Goal: Task Accomplishment & Management: Use online tool/utility

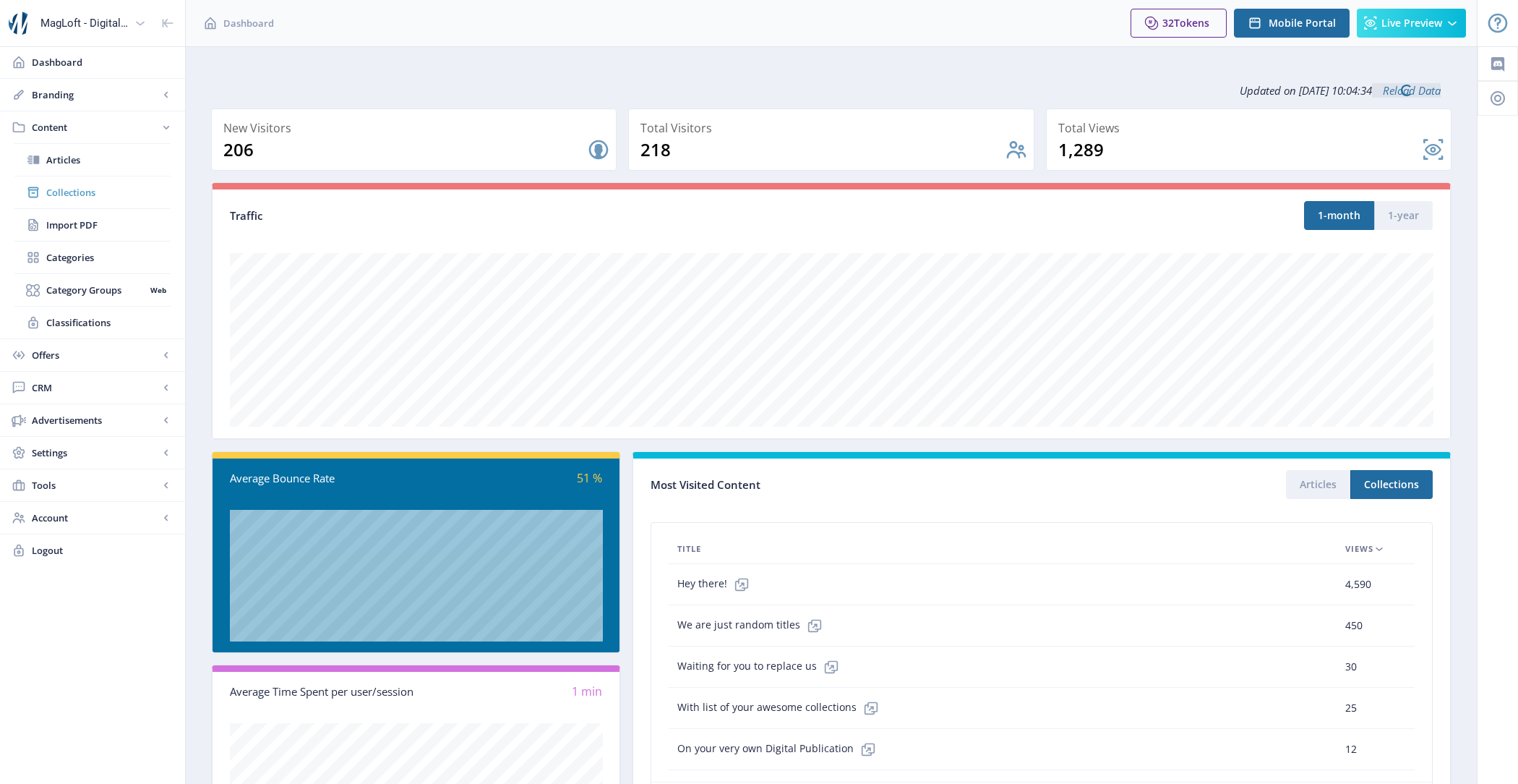
click at [133, 194] on span "Collections" at bounding box center [108, 191] width 124 height 14
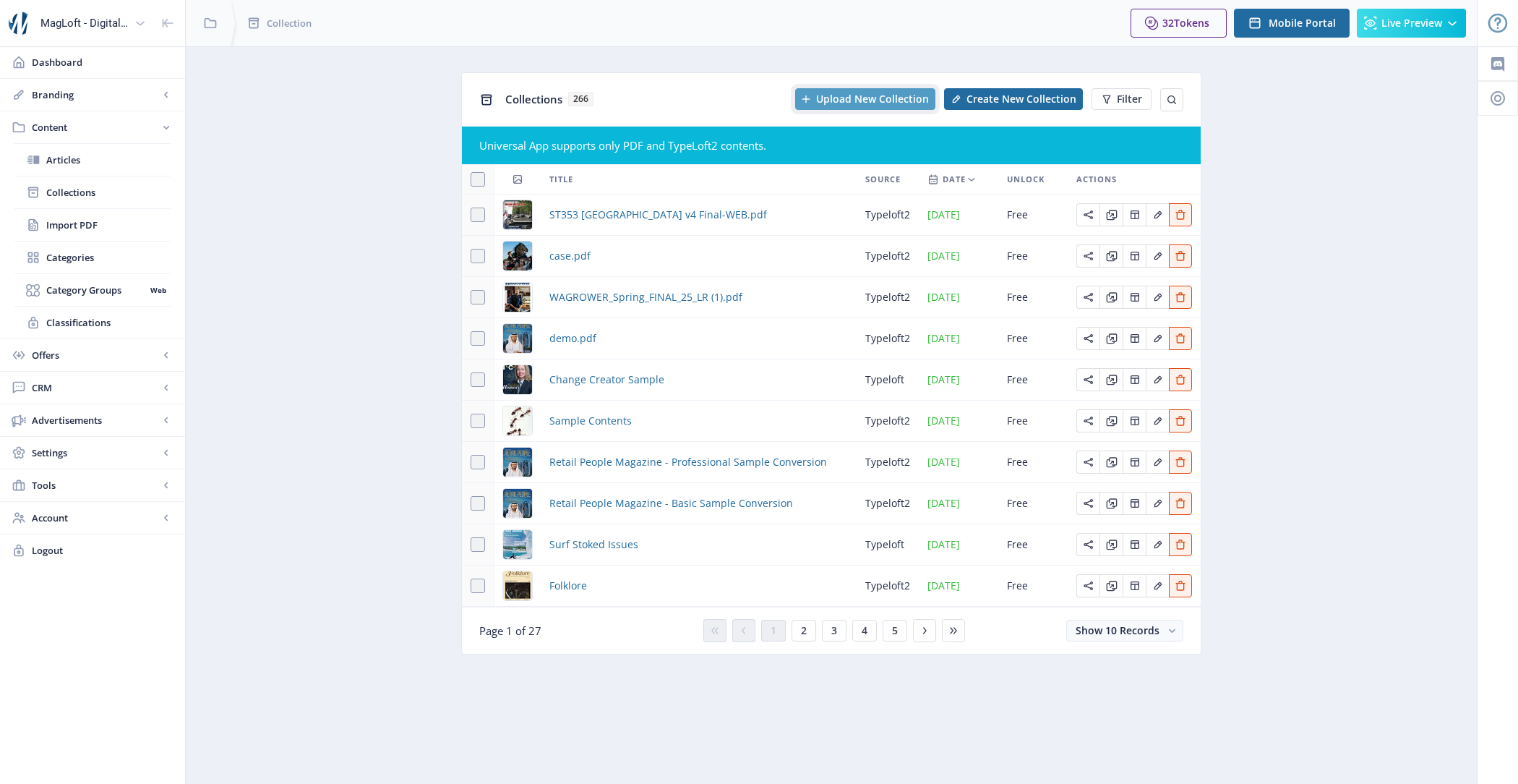
click at [856, 105] on span "Upload New Collection" at bounding box center [872, 98] width 113 height 11
click at [110, 213] on link "Import PDF" at bounding box center [92, 225] width 156 height 32
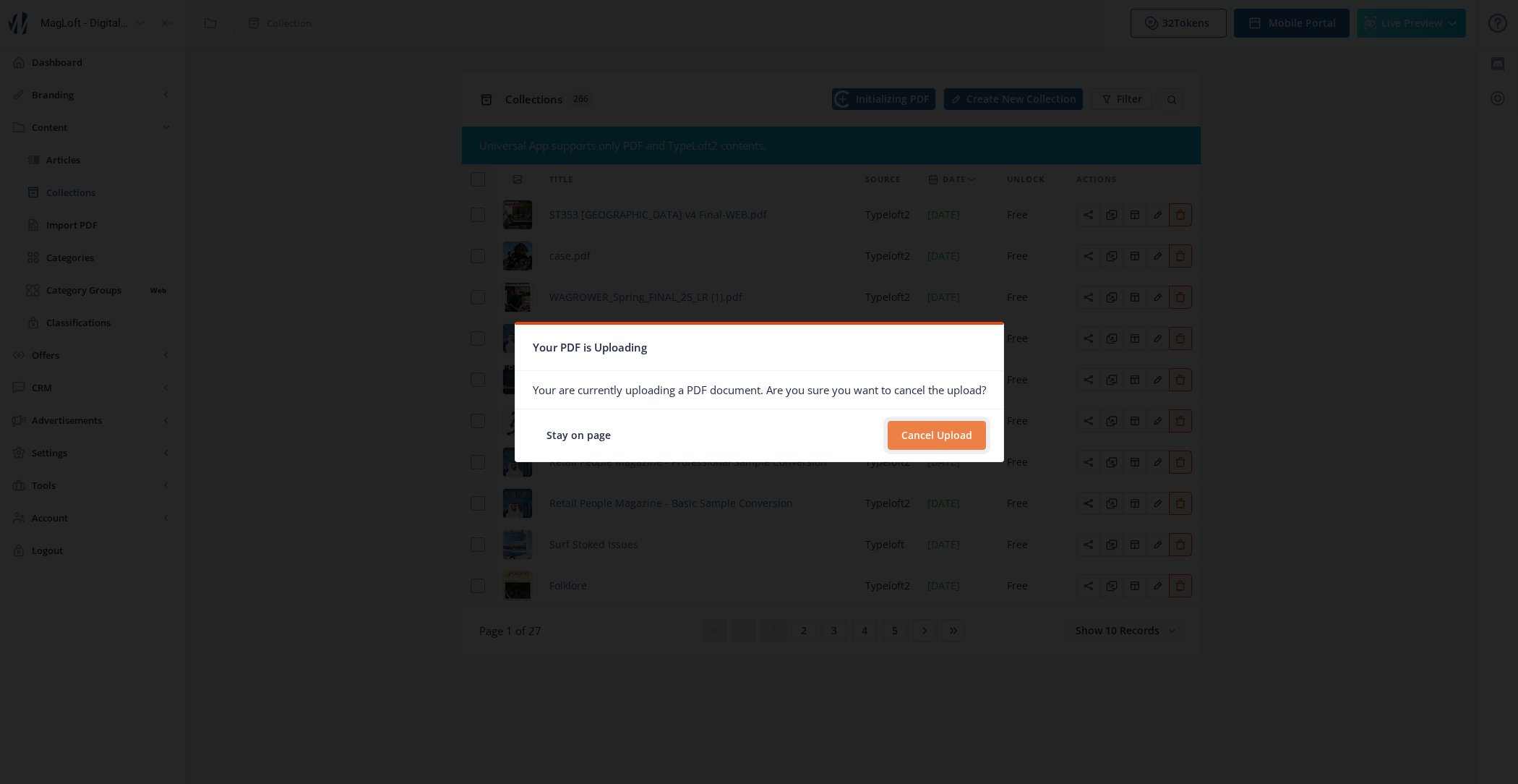
click at [916, 436] on button "Cancel Upload" at bounding box center [938, 435] width 98 height 29
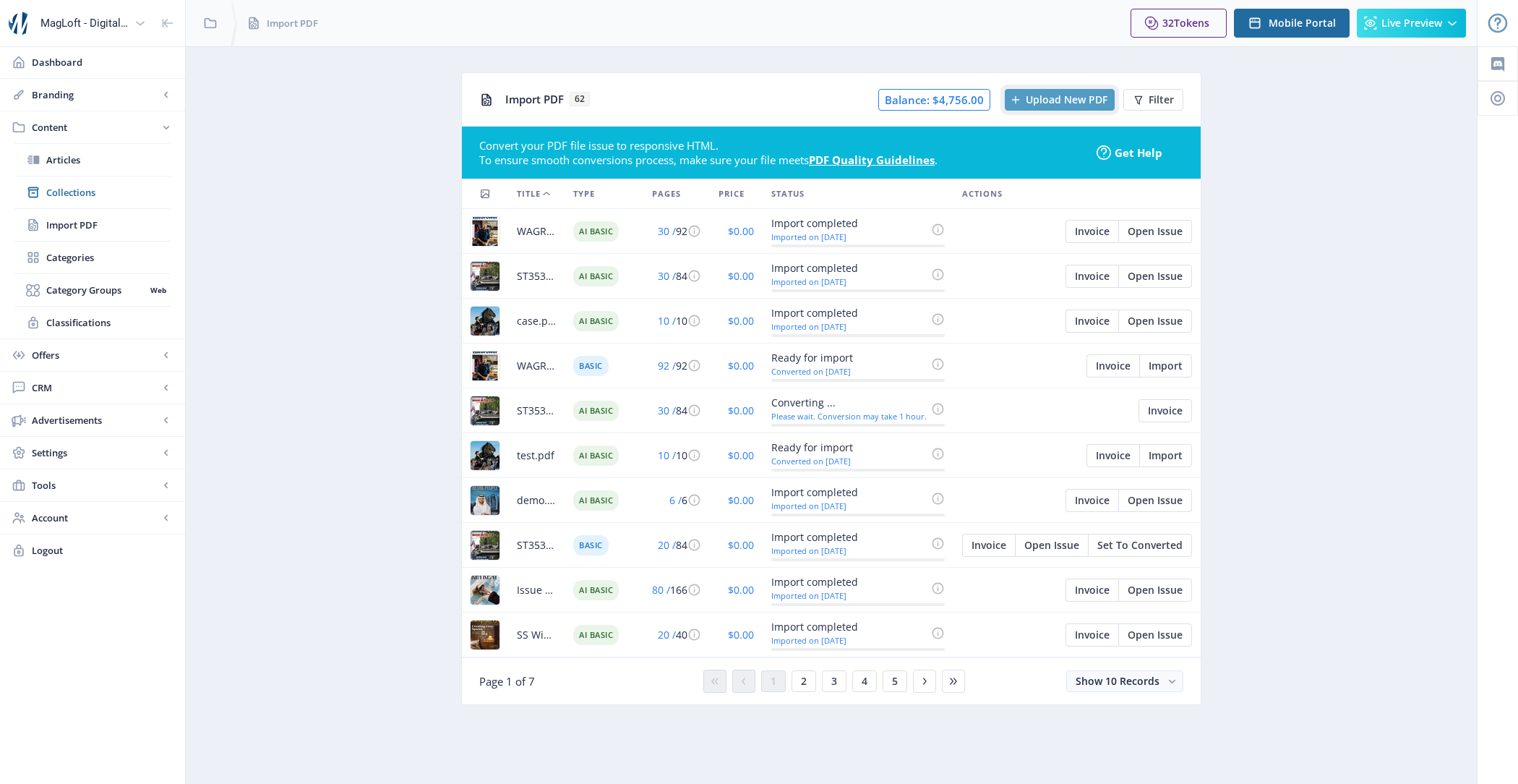
click at [1055, 107] on button "Upload New PDF" at bounding box center [1060, 99] width 110 height 22
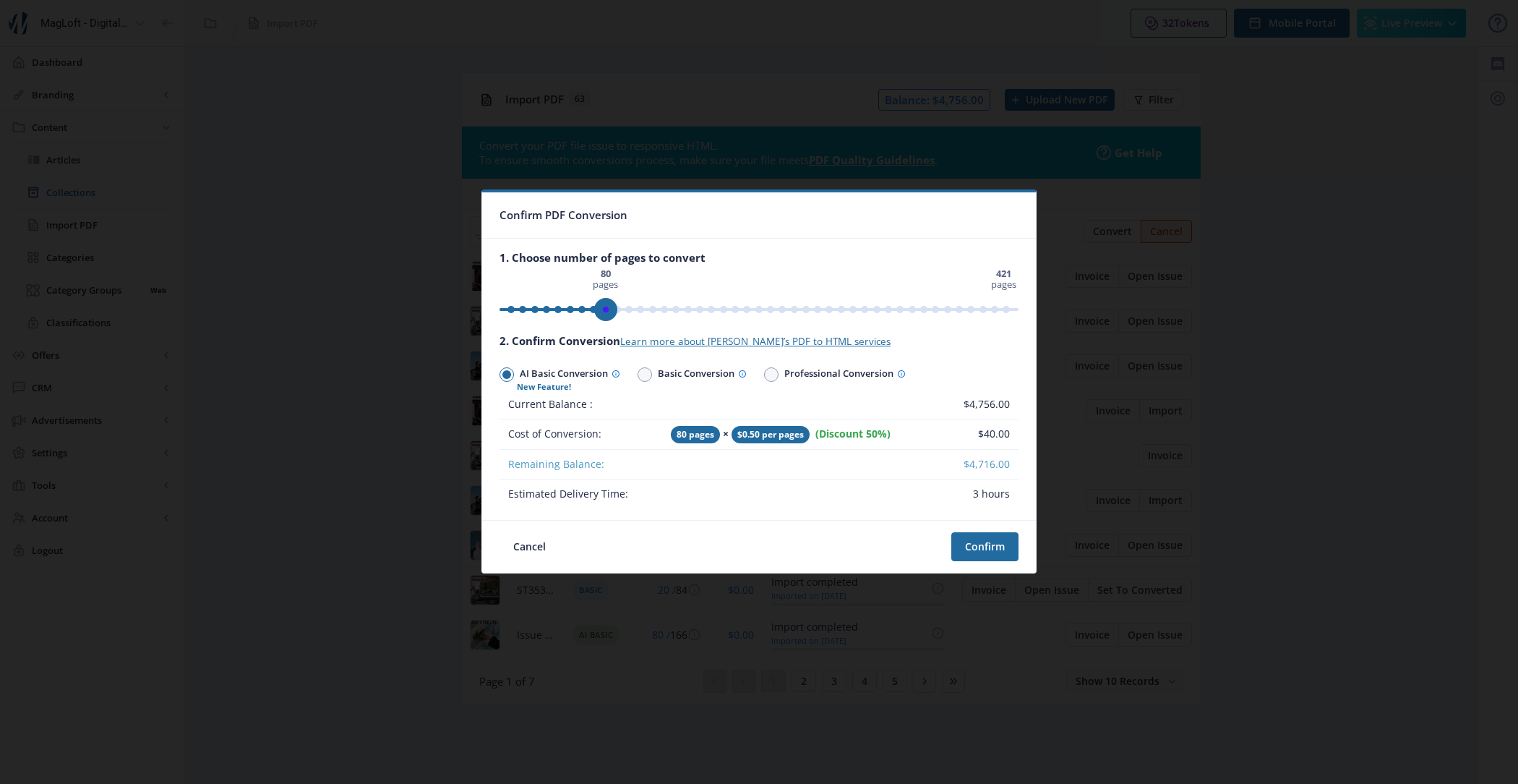
drag, startPoint x: 1011, startPoint y: 313, endPoint x: 605, endPoint y: 314, distance: 406.0
click at [605, 314] on span "ngx-slider" at bounding box center [606, 310] width 23 height 23
click at [1000, 552] on button "Confirm" at bounding box center [985, 546] width 67 height 29
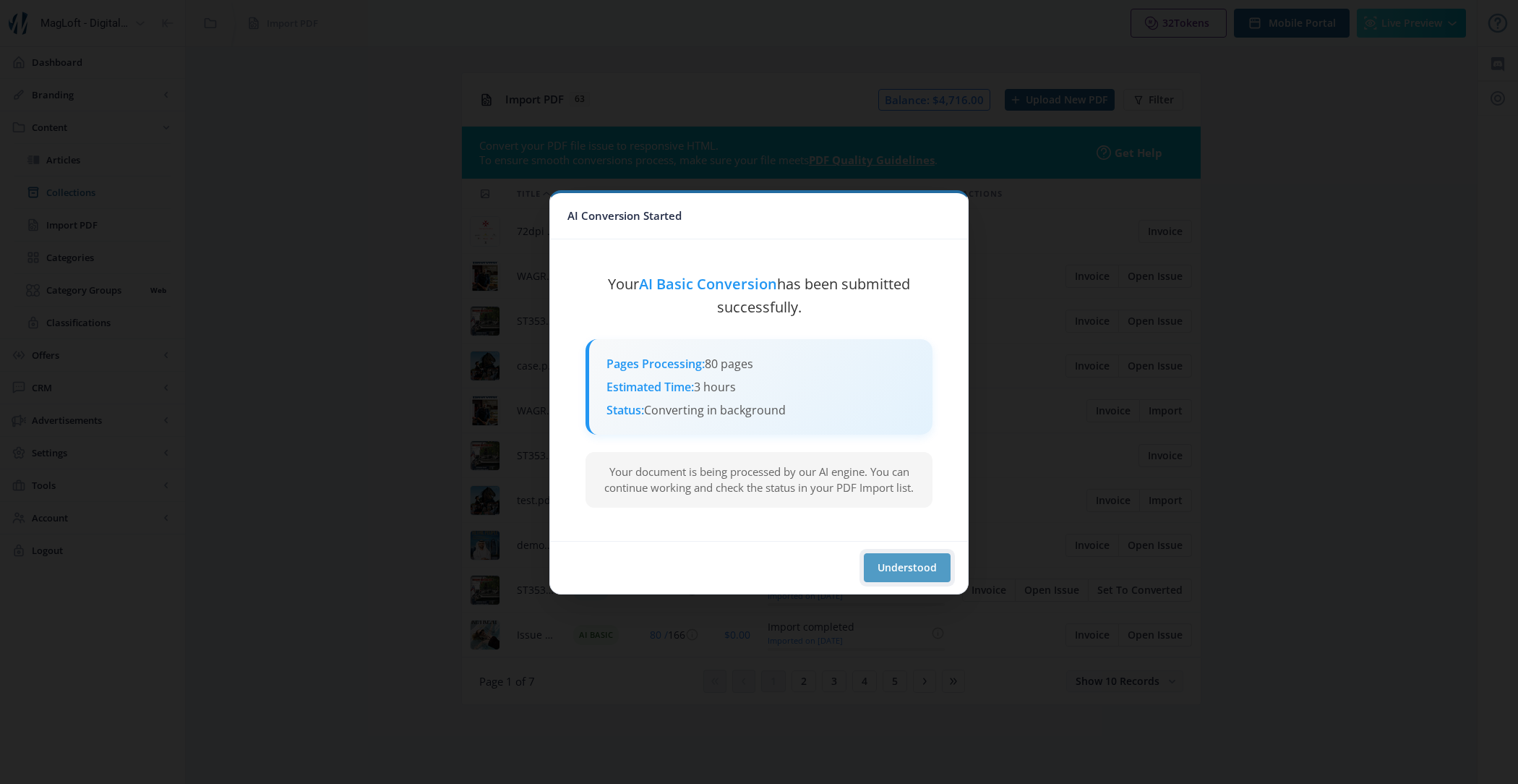
click at [915, 560] on button "Understood" at bounding box center [907, 567] width 87 height 29
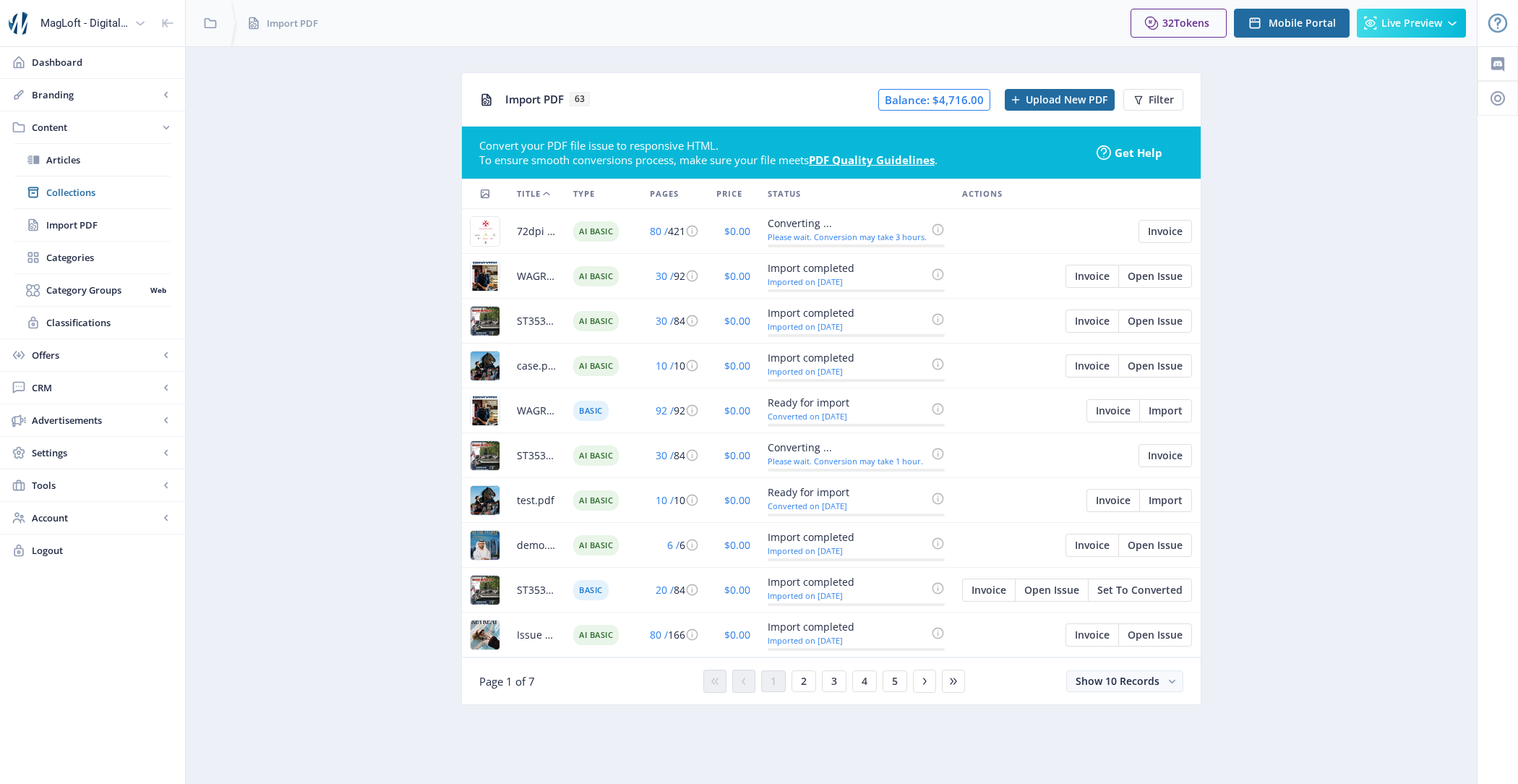
click at [383, 209] on app-content-pdf-import "Import PDF 63 Balance: $4,716.00 Upload New PDF Filter Convert your PDF file is…" at bounding box center [831, 399] width 1241 height 654
click at [97, 195] on span "Collections" at bounding box center [108, 191] width 124 height 14
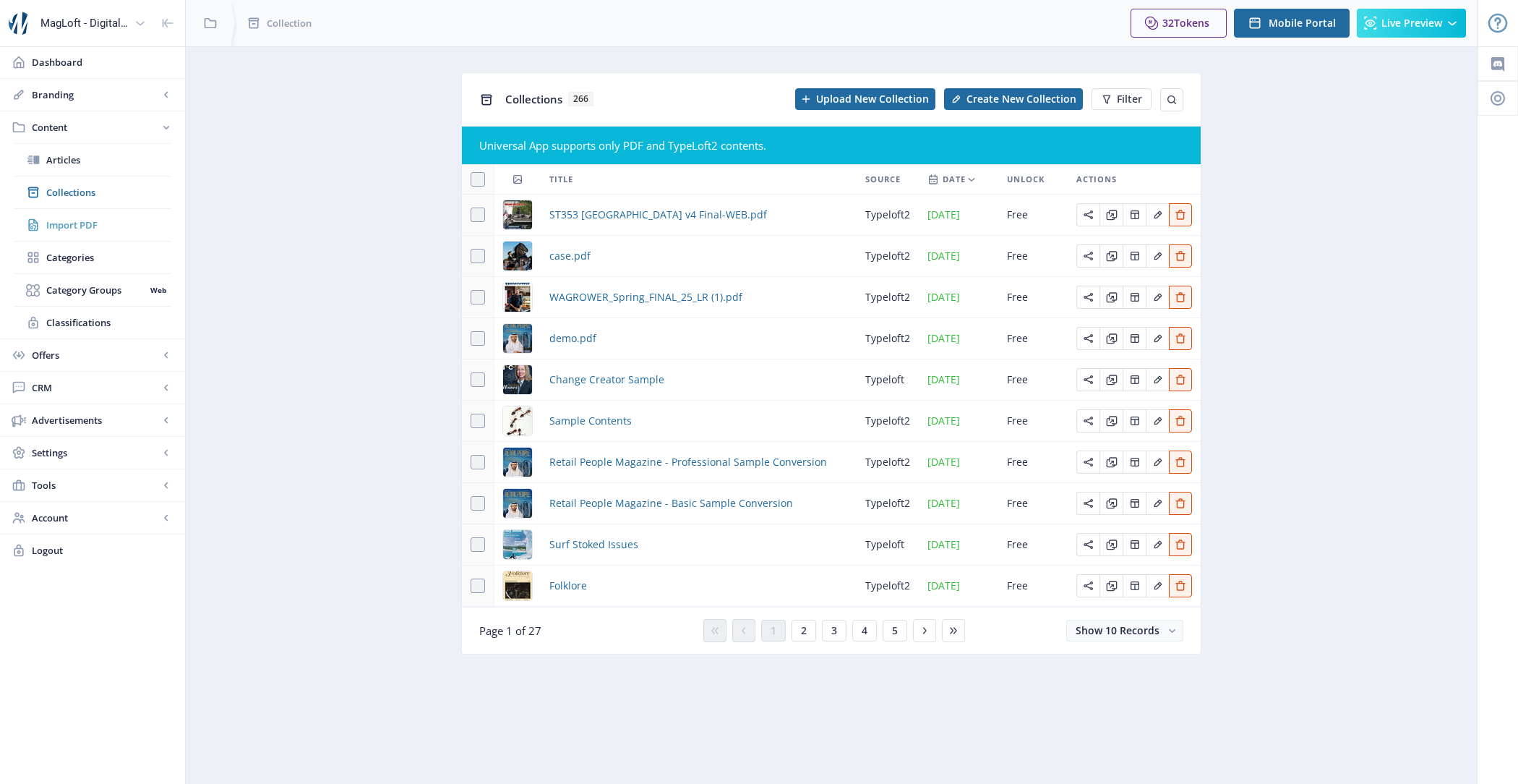
click at [107, 226] on span "Import PDF" at bounding box center [108, 224] width 124 height 14
